Goal: Check status: Check status

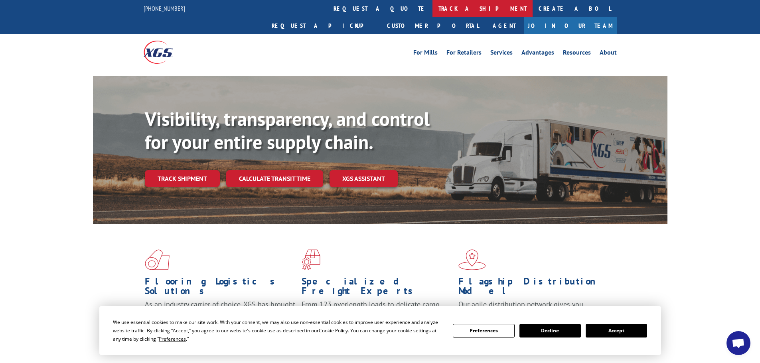
click at [432, 10] on link "track a shipment" at bounding box center [482, 8] width 100 height 17
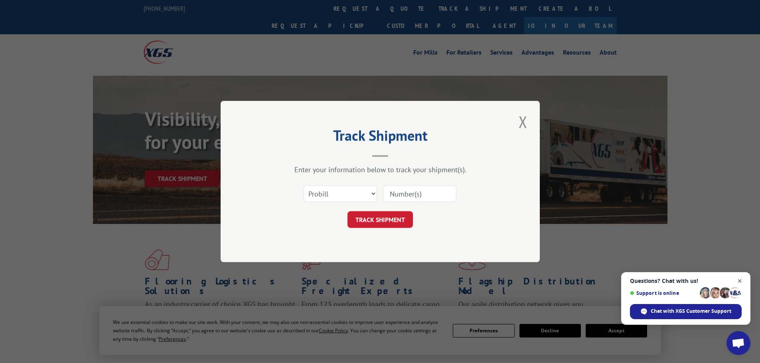
click at [739, 278] on span "Open chat" at bounding box center [740, 281] width 10 height 10
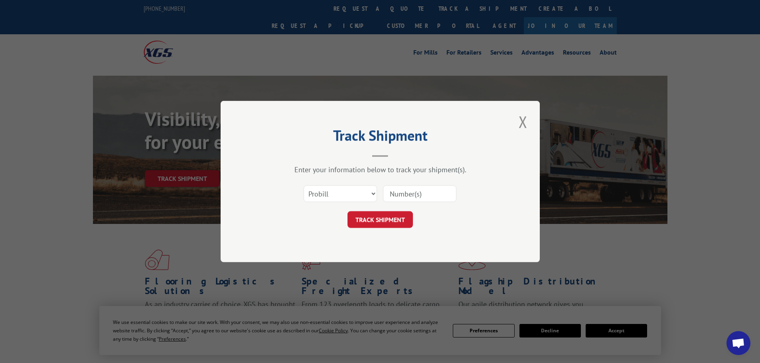
click at [394, 195] on input at bounding box center [419, 193] width 73 height 17
paste input "17271004"
type input "17271004"
click at [379, 220] on button "TRACK SHIPMENT" at bounding box center [379, 219] width 65 height 17
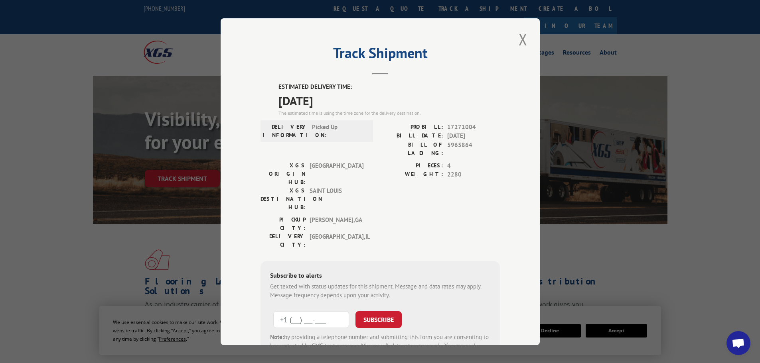
click at [294, 311] on input "+1 (___) ___-____" at bounding box center [311, 319] width 76 height 17
type input "[PHONE_NUMBER]"
click at [380, 311] on button "SUBSCRIBE" at bounding box center [378, 319] width 46 height 17
